Goal: Information Seeking & Learning: Learn about a topic

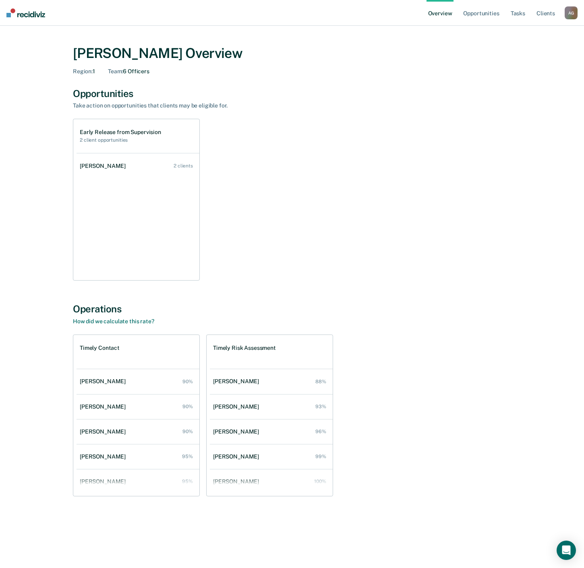
click at [248, 250] on div "Early Release from Supervision 2 client opportunities [PERSON_NAME] 2 clients" at bounding box center [292, 200] width 438 height 162
click at [125, 175] on link "[PERSON_NAME] 2 clients" at bounding box center [138, 166] width 123 height 23
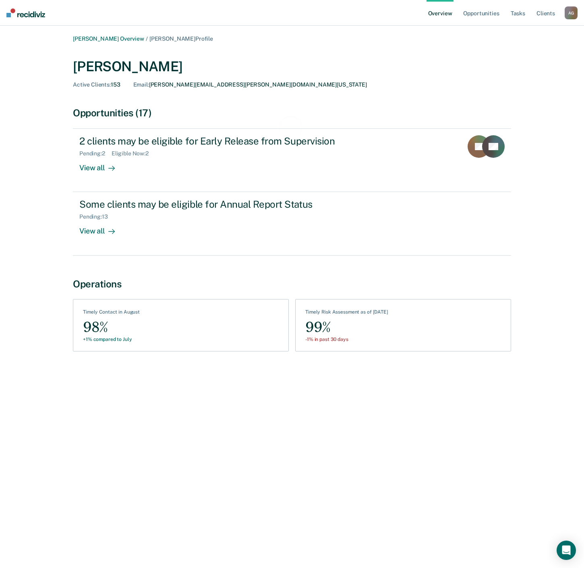
click at [33, 284] on div "[PERSON_NAME] Overview / [PERSON_NAME] Profile [PERSON_NAME] Active Clients : 1…" at bounding box center [292, 288] width 565 height 507
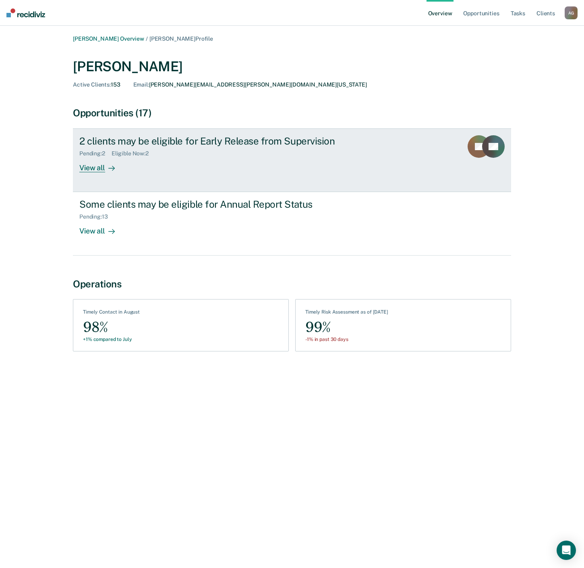
click at [93, 140] on div "2 clients may be eligible for Early Release from Supervision" at bounding box center [220, 141] width 283 height 12
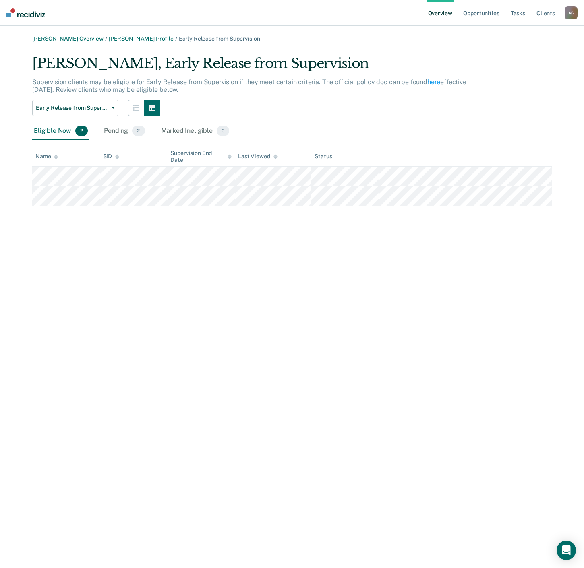
click at [46, 130] on div "Eligible Now 2" at bounding box center [60, 131] width 57 height 18
click at [122, 134] on div "Pending 2" at bounding box center [124, 131] width 44 height 18
click at [176, 134] on div "Marked Ineligible 0" at bounding box center [195, 131] width 72 height 18
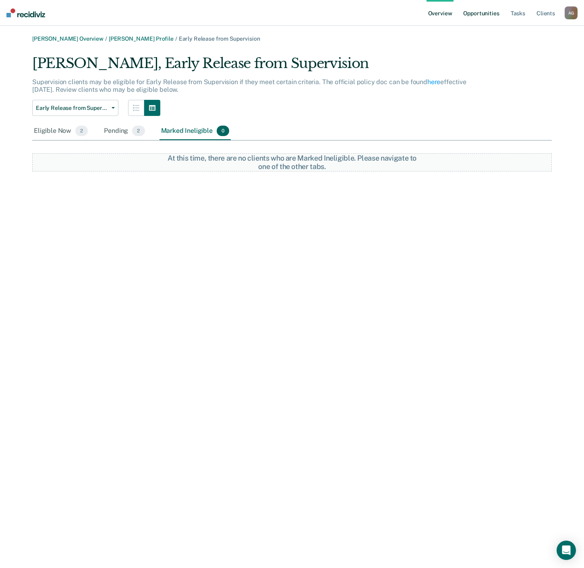
click at [476, 15] on link "Opportunities" at bounding box center [481, 13] width 39 height 26
